Goal: Transaction & Acquisition: Purchase product/service

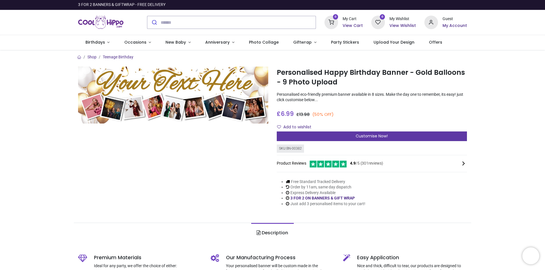
click at [343, 138] on div "Customise Now!" at bounding box center [372, 137] width 190 height 10
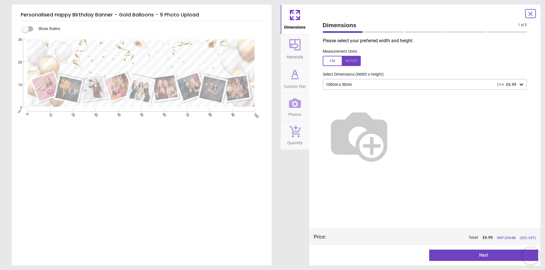
click at [387, 115] on img at bounding box center [359, 135] width 73 height 73
click at [390, 129] on img at bounding box center [359, 135] width 73 height 73
click at [391, 126] on img at bounding box center [359, 135] width 73 height 73
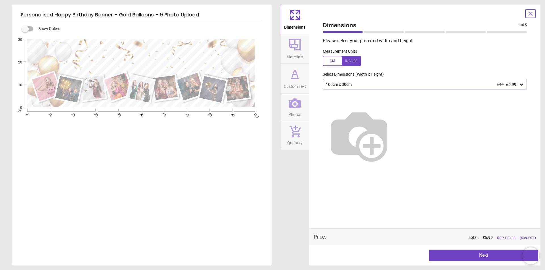
click at [381, 83] on div "100cm x 30cm £14 £6.99" at bounding box center [421, 84] width 193 height 5
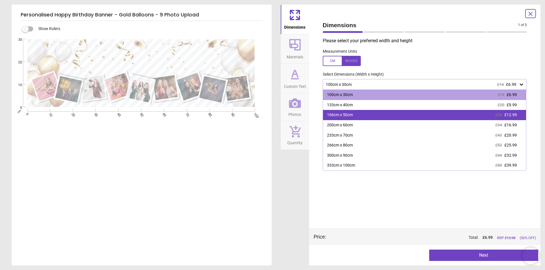
click at [343, 119] on div "166cm x 50cm £26 £12.99" at bounding box center [424, 115] width 203 height 10
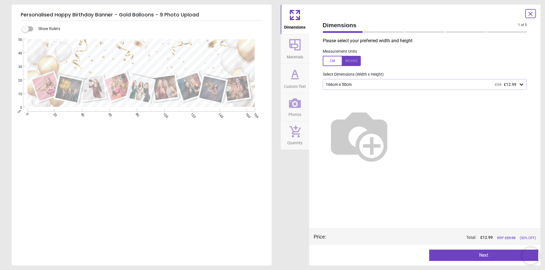
click at [346, 86] on div "166cm x 50cm £26 £12.99" at bounding box center [421, 84] width 193 height 5
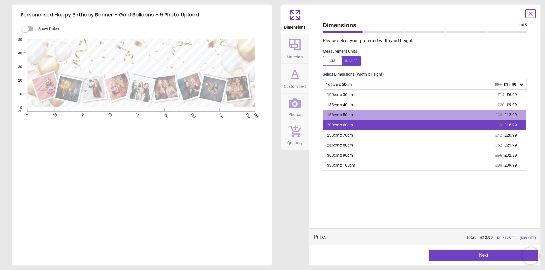
click at [339, 125] on div "200cm x 60cm" at bounding box center [340, 126] width 26 height 6
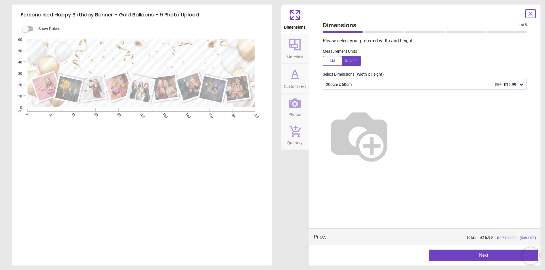
click at [478, 258] on button "Next" at bounding box center [483, 255] width 109 height 11
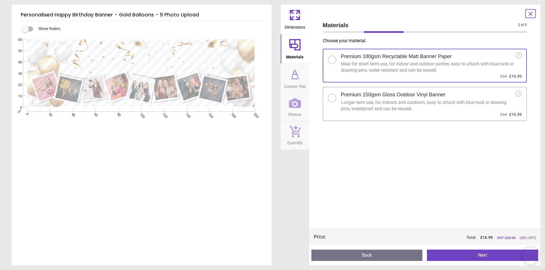
click at [478, 258] on button "Next" at bounding box center [482, 255] width 111 height 11
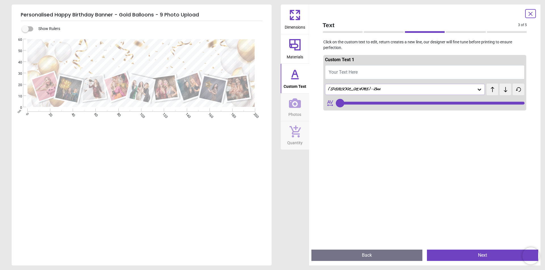
type input "***"
click at [360, 255] on button "Back" at bounding box center [366, 255] width 111 height 11
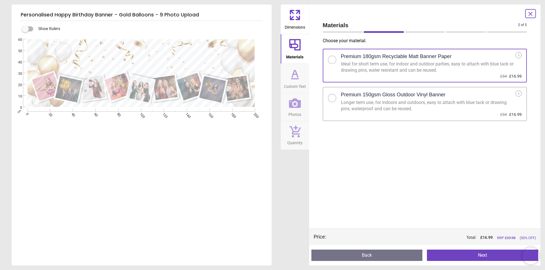
click at [360, 255] on button "Back" at bounding box center [366, 255] width 111 height 11
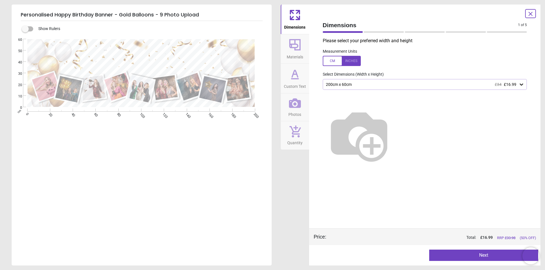
click at [388, 125] on img at bounding box center [359, 135] width 73 height 73
click at [388, 128] on img at bounding box center [359, 135] width 73 height 73
click at [352, 86] on div "200cm x 60cm £34 £16.99" at bounding box center [421, 84] width 193 height 5
